Goal: Task Accomplishment & Management: Manage account settings

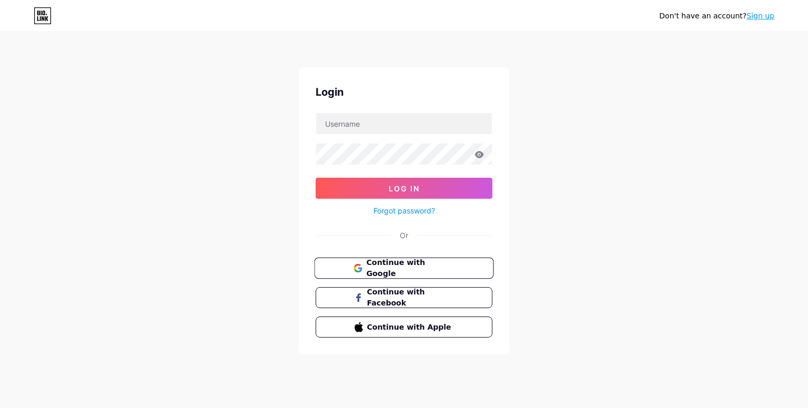
click at [433, 262] on span "Continue with Google" at bounding box center [410, 268] width 88 height 23
